Goal: Navigation & Orientation: Find specific page/section

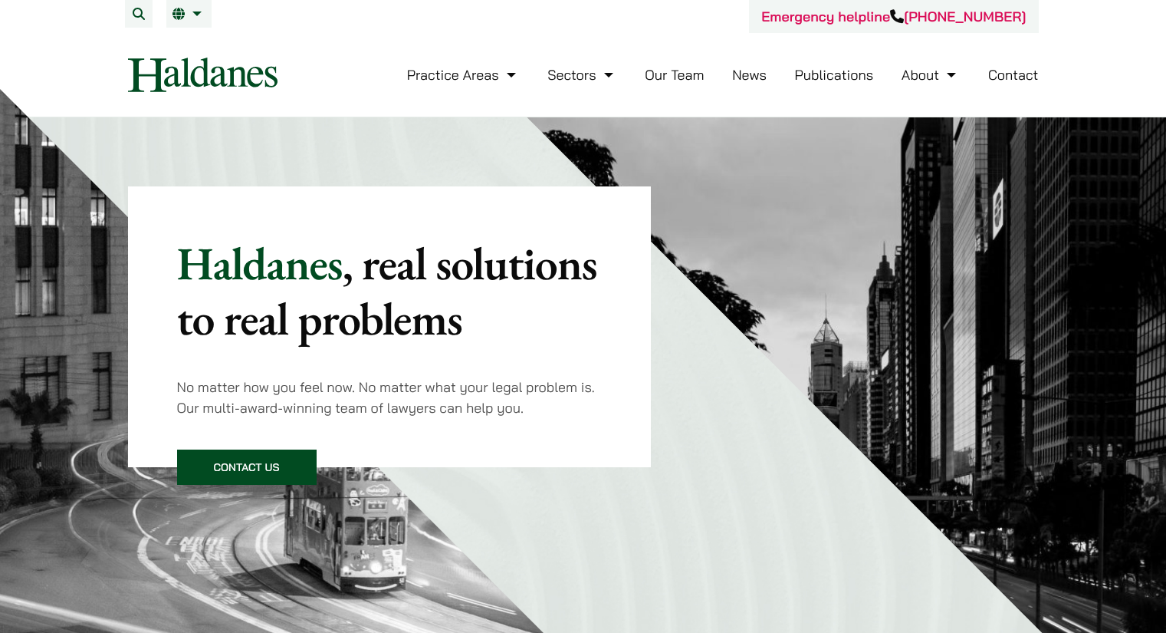
click at [694, 78] on link "Our Team" at bounding box center [674, 75] width 59 height 18
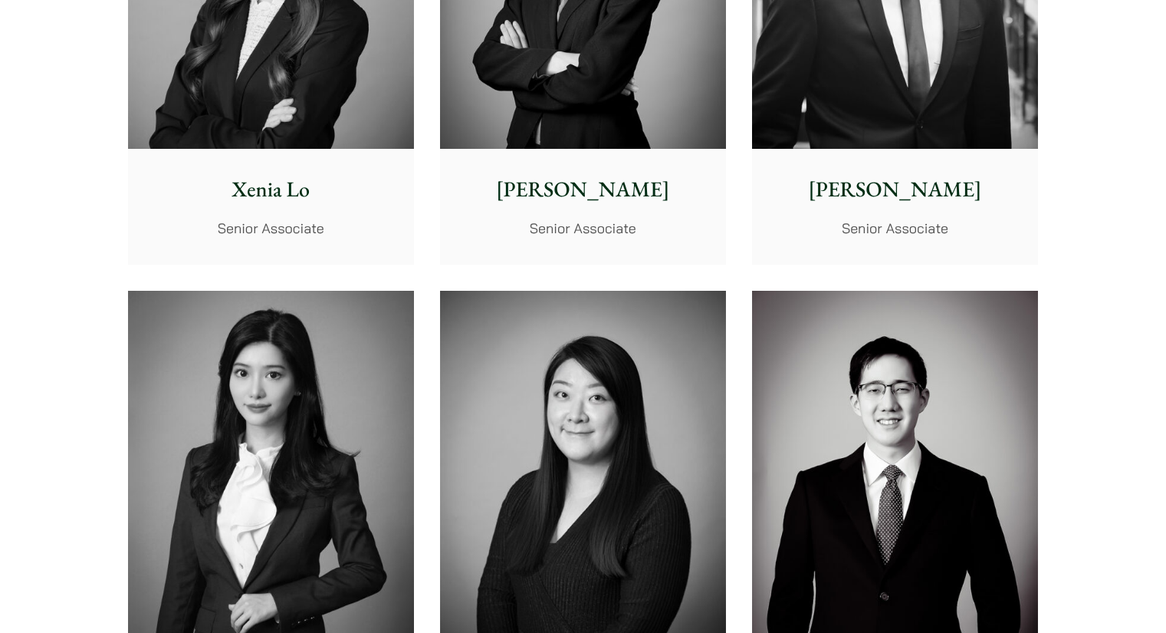
scroll to position [4295, 0]
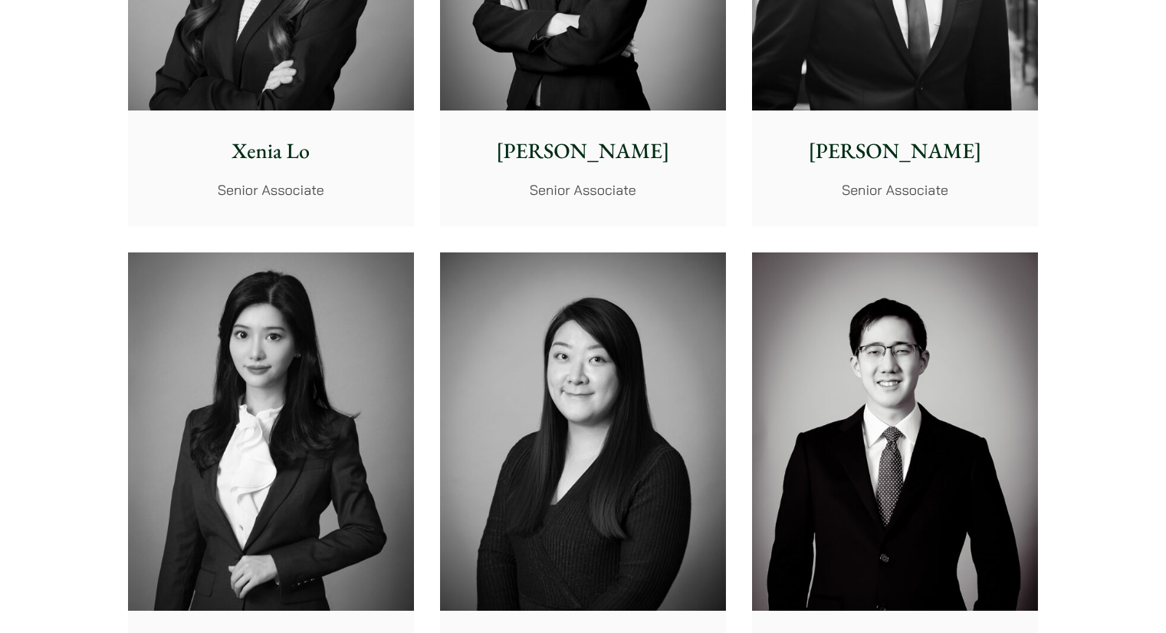
click at [331, 360] on img at bounding box center [271, 431] width 286 height 358
